Goal: Information Seeking & Learning: Learn about a topic

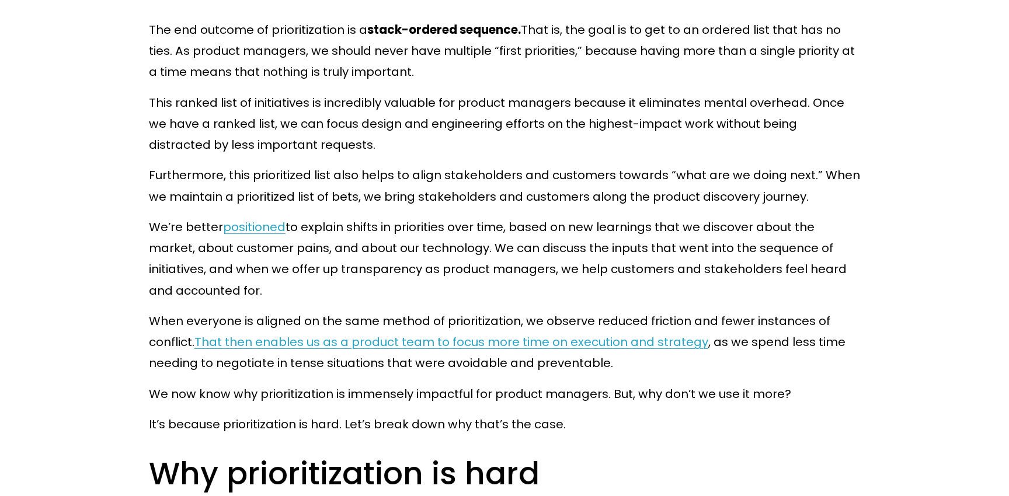
scroll to position [3035, 0]
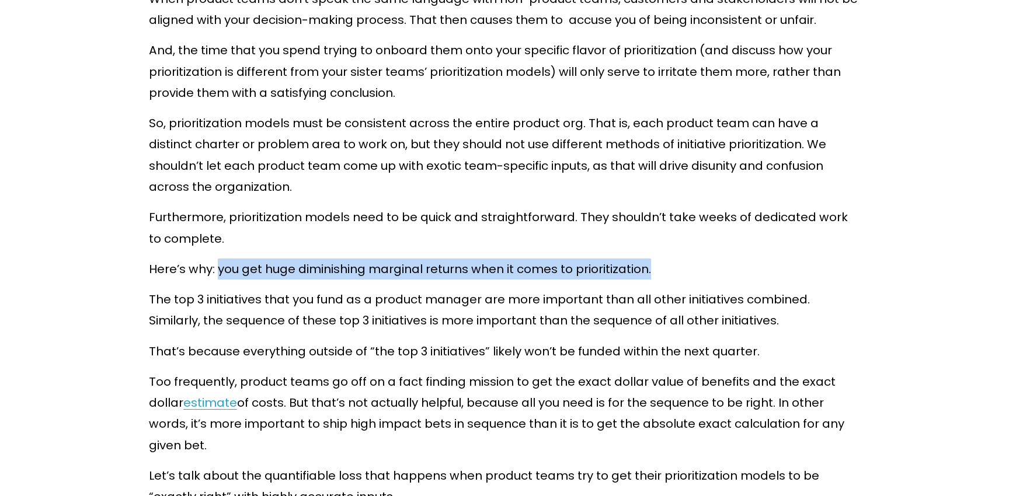
drag, startPoint x: 666, startPoint y: 250, endPoint x: 218, endPoint y: 252, distance: 448.0
click at [218, 259] on p "Here’s why: you get huge diminishing marginal returns when it comes to prioriti…" at bounding box center [504, 269] width 711 height 21
copy p "you get huge diminishing marginal returns when it comes to prioritization."
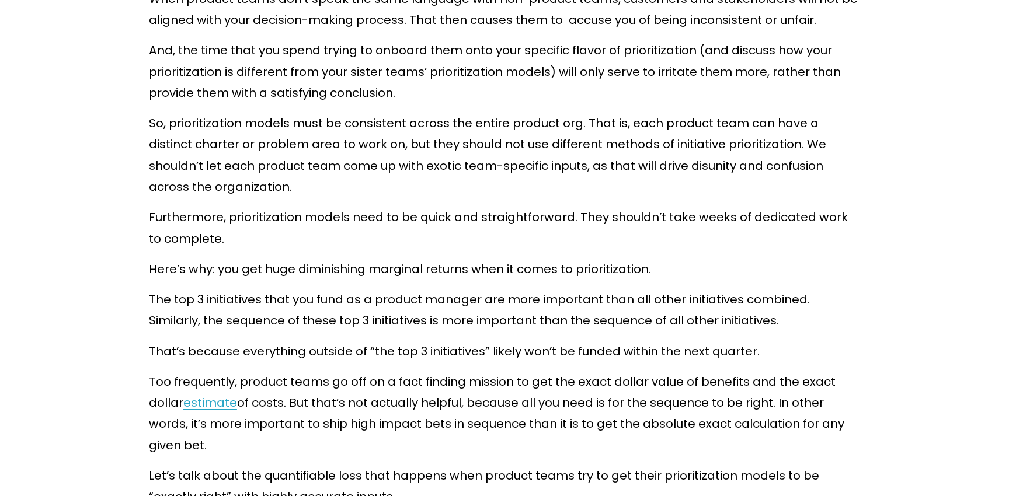
drag, startPoint x: 682, startPoint y: 300, endPoint x: 355, endPoint y: 314, distance: 327.4
click at [682, 300] on p "The top 3 initiatives that you fund as a product manager are more important tha…" at bounding box center [504, 310] width 711 height 43
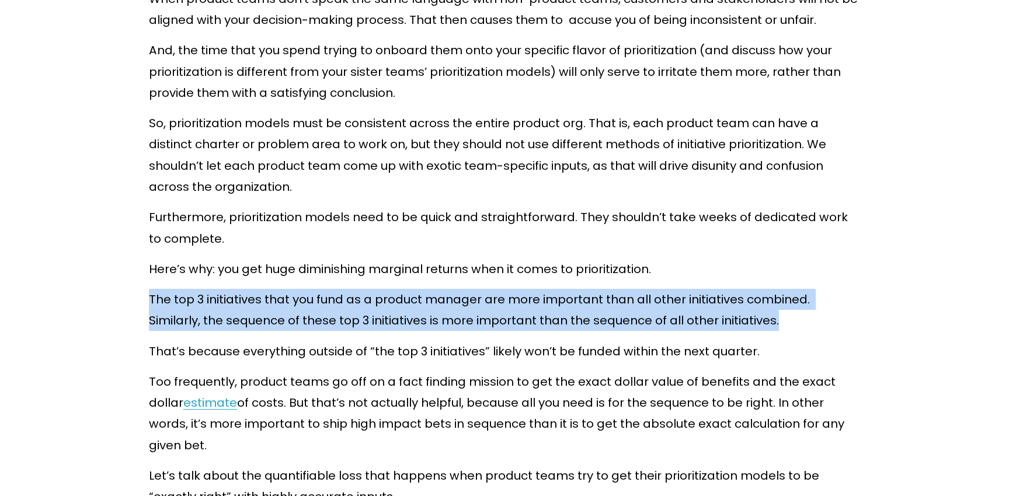
drag, startPoint x: 150, startPoint y: 278, endPoint x: 804, endPoint y: 298, distance: 654.5
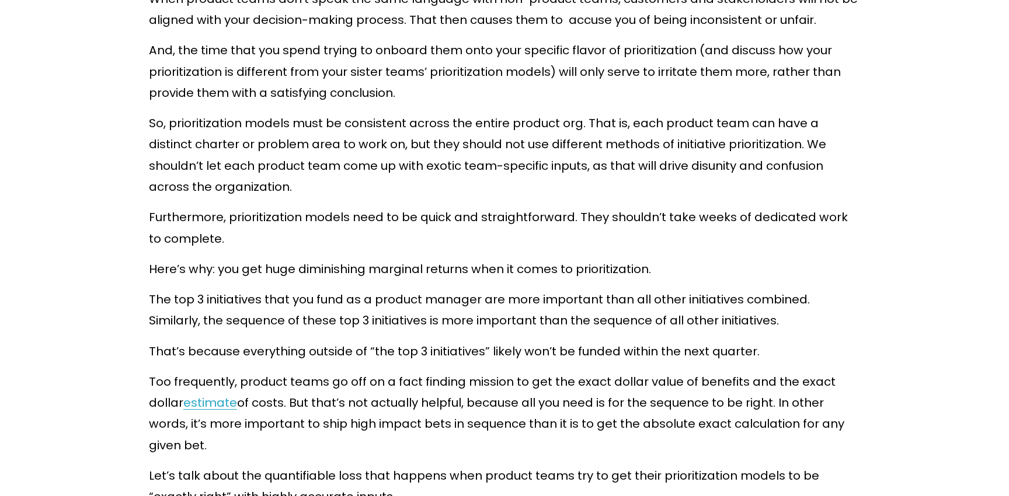
click at [810, 299] on p "The top 3 initiatives that you fund as a product manager are more important tha…" at bounding box center [504, 310] width 711 height 43
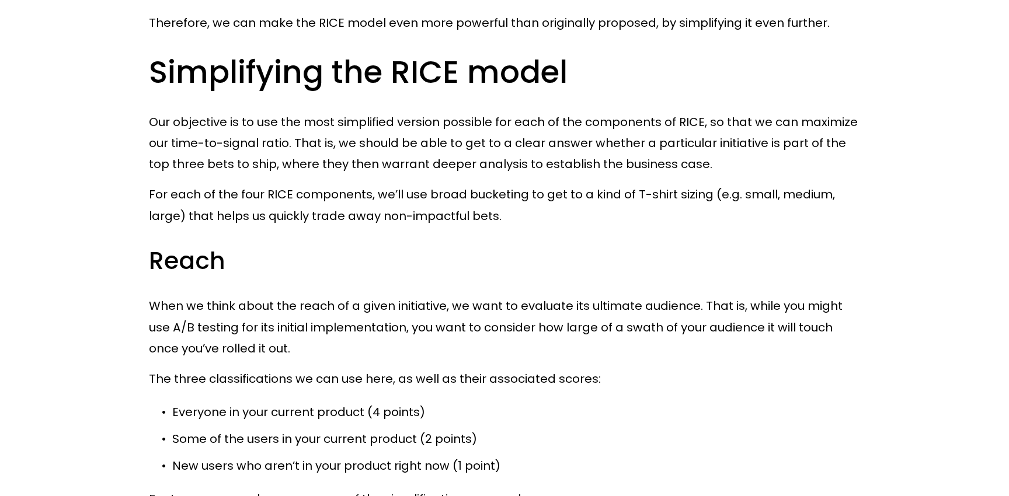
scroll to position [4897, 0]
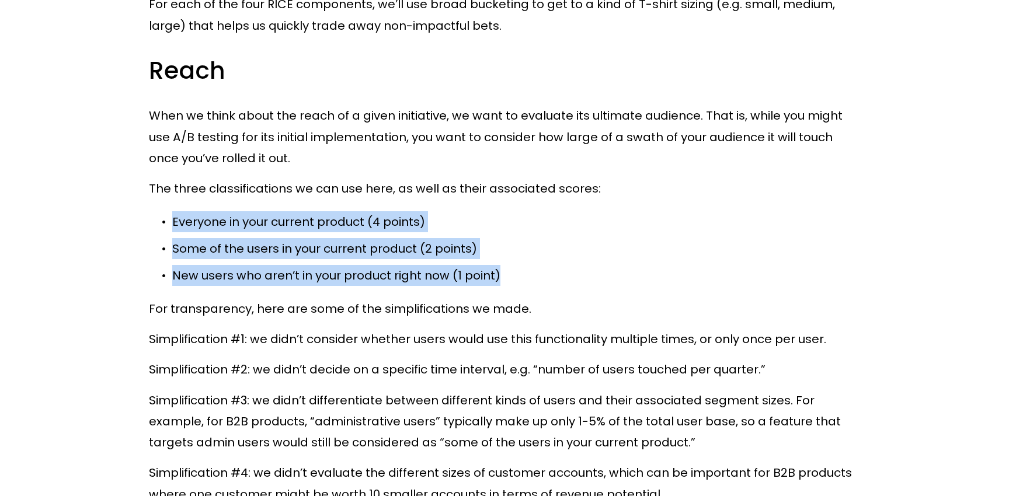
drag, startPoint x: 512, startPoint y: 250, endPoint x: 210, endPoint y: 183, distance: 309.3
copy ul "Everyone in your current product (4 points) Some of the users in your current p…"
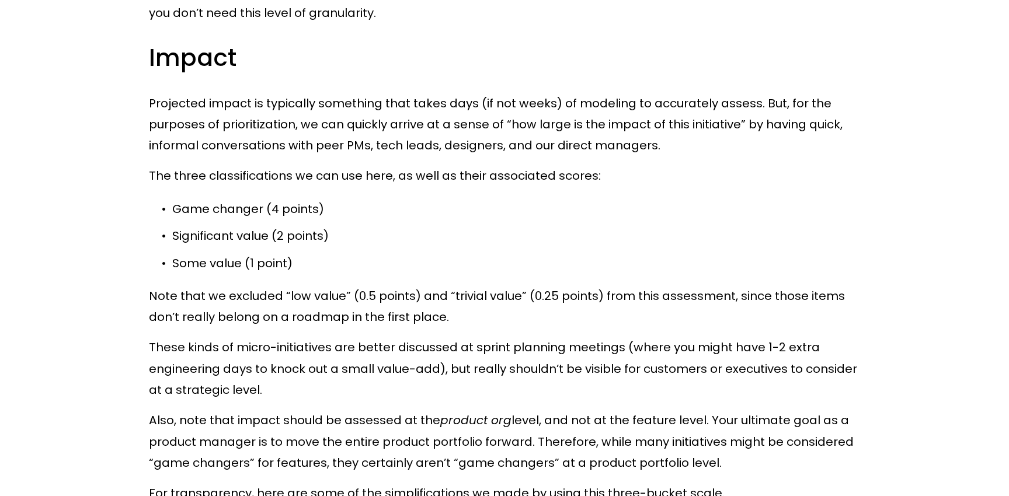
scroll to position [5506, 0]
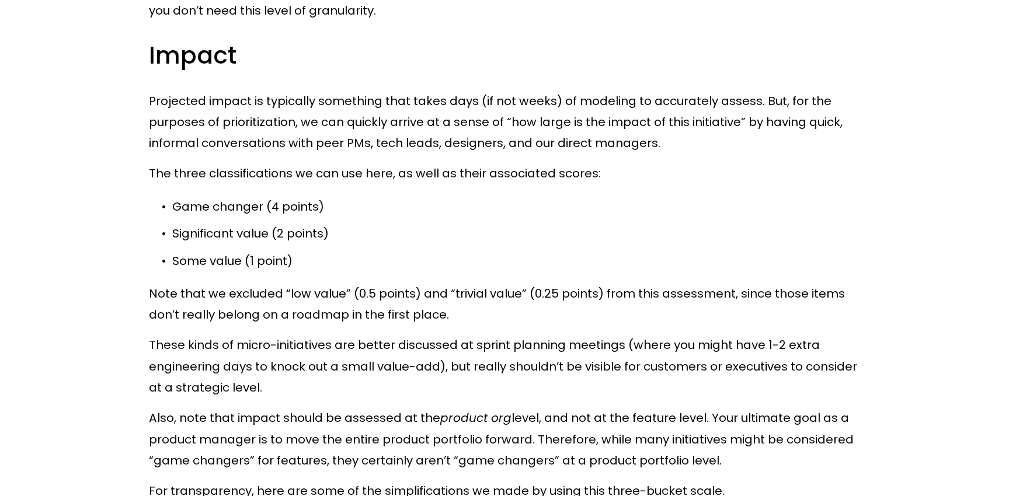
click at [178, 196] on p "Game changer (4 points)" at bounding box center [516, 206] width 688 height 21
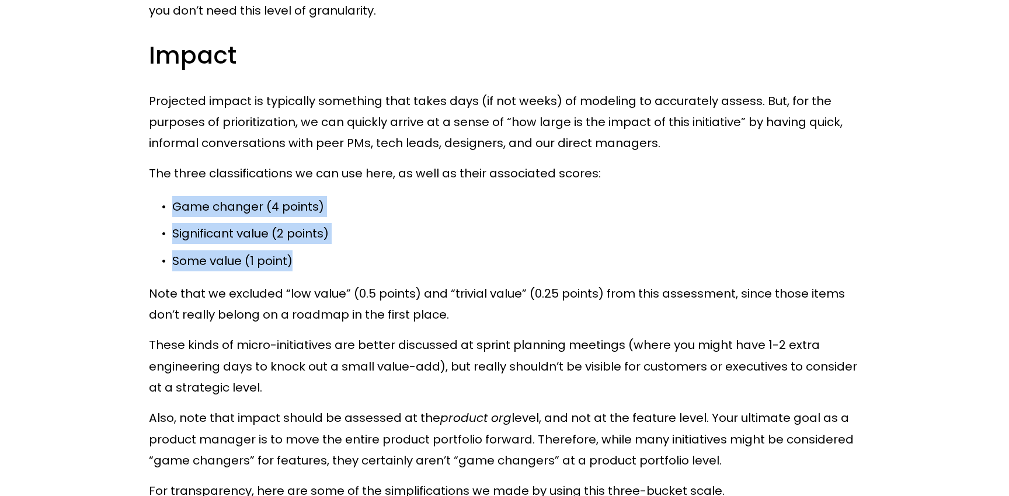
drag, startPoint x: 172, startPoint y: 183, endPoint x: 319, endPoint y: 235, distance: 156.1
click at [319, 235] on ul "Game changer (4 points) Significant value (2 points) Some value (1 point)" at bounding box center [504, 233] width 711 height 75
copy ul "Game changer (4 points) Significant value (2 points) Some value (1 point)"
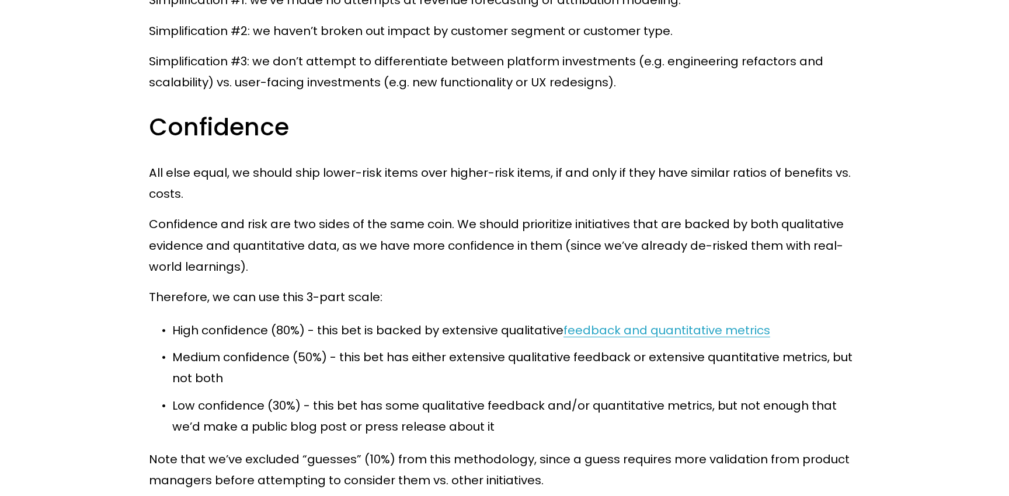
scroll to position [6030, 0]
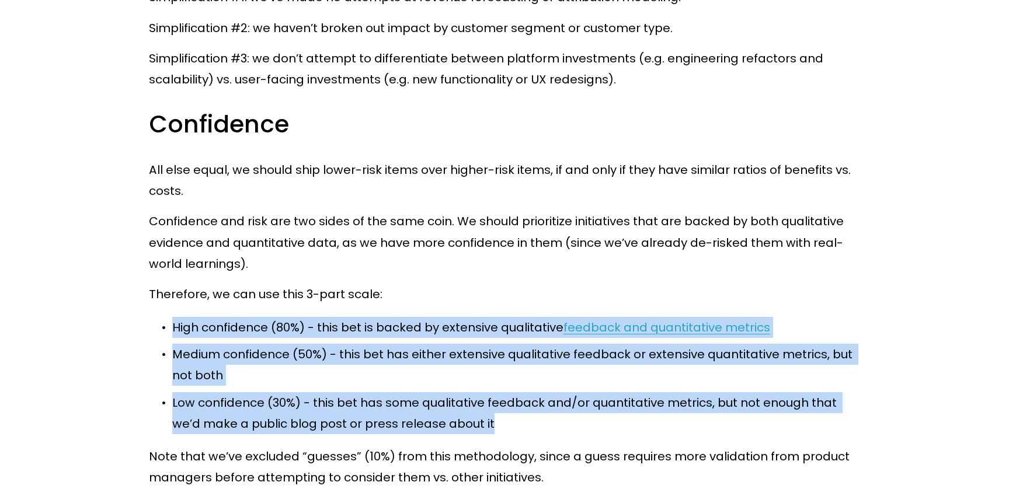
drag, startPoint x: 497, startPoint y: 401, endPoint x: 167, endPoint y: 295, distance: 346.5
click at [161, 317] on ul "High confidence (80%) - this bet is backed by extensive qualitative feedback an…" at bounding box center [504, 375] width 711 height 117
copy ul "High confidence (80%) - this bet is backed by extensive qualitative feedback an…"
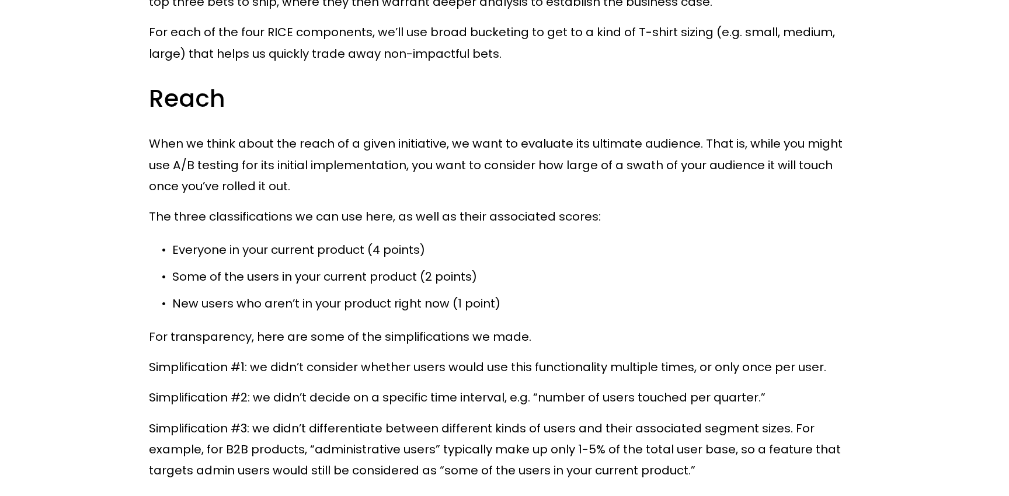
scroll to position [4871, 0]
